Goal: Check status: Check status

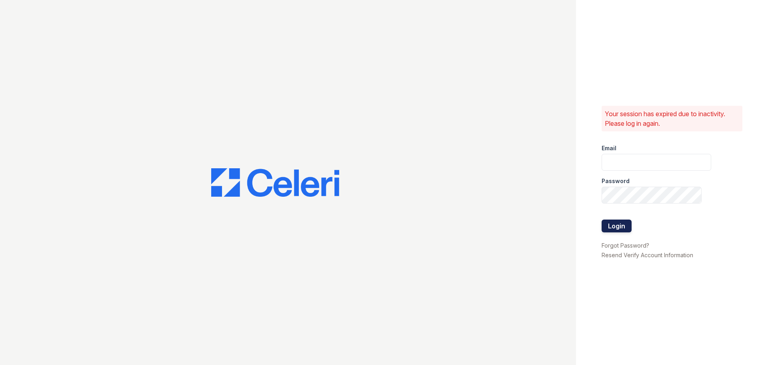
type input "[EMAIL_ADDRESS][DOMAIN_NAME]"
click at [623, 226] on button "Login" at bounding box center [617, 225] width 30 height 13
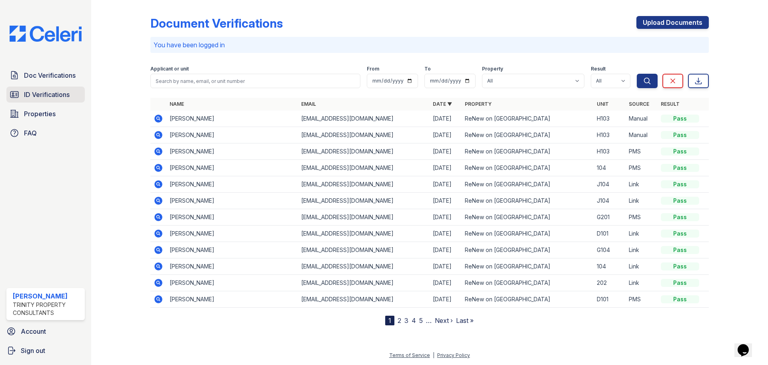
click at [66, 98] on span "ID Verifications" at bounding box center [47, 95] width 46 height 10
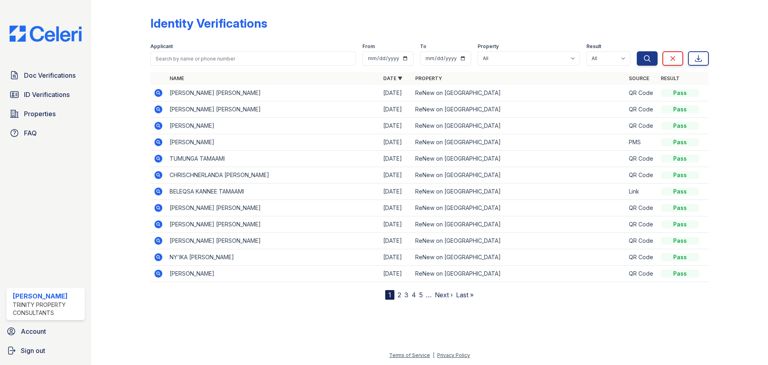
click at [157, 93] on icon at bounding box center [159, 93] width 10 height 10
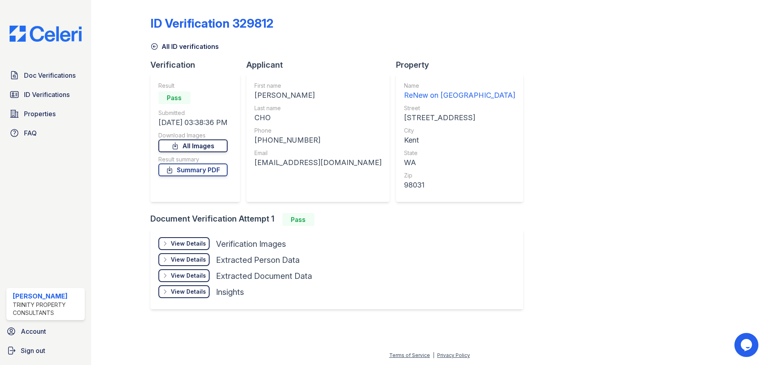
click at [198, 150] on link "All Images" at bounding box center [192, 145] width 69 height 13
click at [168, 241] on icon at bounding box center [165, 243] width 6 height 6
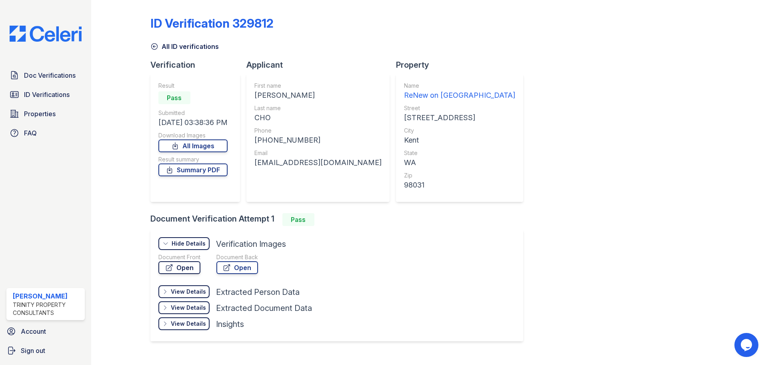
click at [176, 269] on link "Open" at bounding box center [179, 267] width 42 height 13
